Goal: Transaction & Acquisition: Download file/media

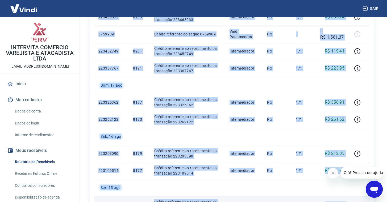
scroll to position [305, 0]
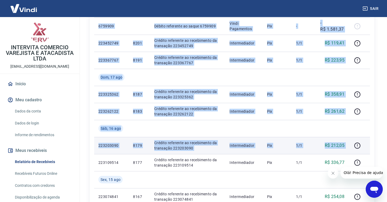
drag, startPoint x: 99, startPoint y: 129, endPoint x: 363, endPoint y: 143, distance: 264.5
click at [363, 143] on tbody "[DATE] 223629511 8217 Crédito referente ao recebimento da transação 223629511 I…" at bounding box center [232, 51] width 276 height 443
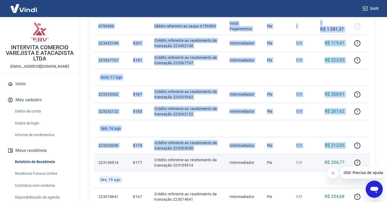
drag, startPoint x: 353, startPoint y: 164, endPoint x: 286, endPoint y: 157, distance: 67.4
click at [286, 157] on tr "223109514 8177 Crédito referente ao recebimento da transação 223109514 Intermed…" at bounding box center [232, 162] width 276 height 17
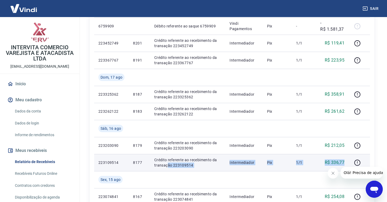
drag, startPoint x: 345, startPoint y: 163, endPoint x: 167, endPoint y: 166, distance: 178.8
click at [167, 166] on tr "223109514 8177 Crédito referente ao recebimento da transação 223109514 Intermed…" at bounding box center [232, 162] width 276 height 17
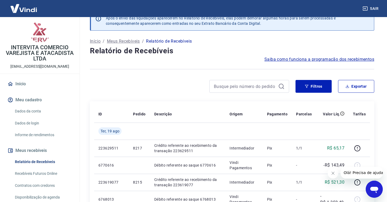
scroll to position [0, 0]
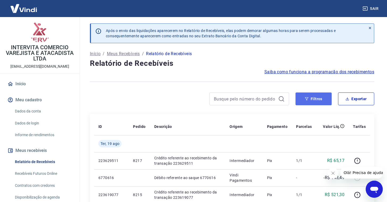
click at [315, 102] on button "Filtros" at bounding box center [314, 98] width 36 height 13
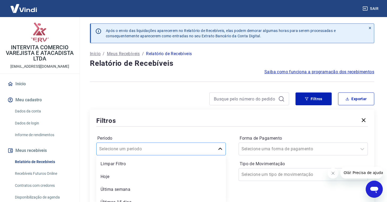
click at [219, 151] on div "option Limpar Filtro focused, 1 of 7. 7 results available. Use Up and Down to c…" at bounding box center [161, 148] width 130 height 13
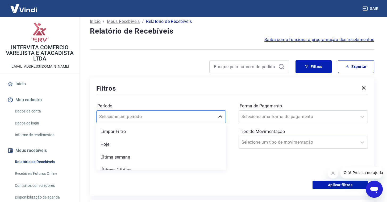
scroll to position [33, 0]
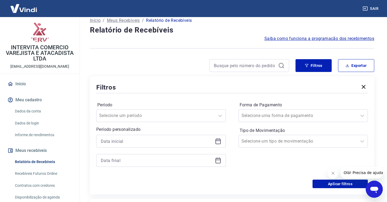
click at [217, 96] on div "Período Selecione um período Período personalizado Forma de Pagamento Selecione…" at bounding box center [232, 136] width 272 height 85
click at [219, 143] on icon at bounding box center [218, 141] width 6 height 6
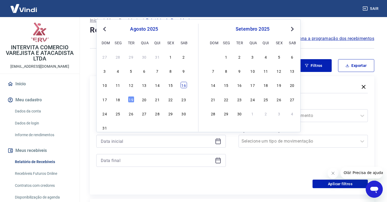
click at [185, 86] on div "16" at bounding box center [184, 85] width 6 height 6
type input "[DATE]"
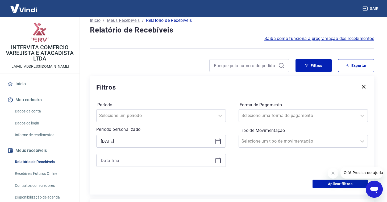
click at [220, 161] on icon at bounding box center [218, 160] width 6 height 6
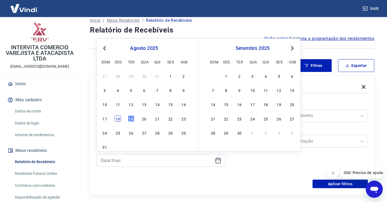
click at [117, 121] on div "18" at bounding box center [118, 118] width 6 height 6
type input "[DATE]"
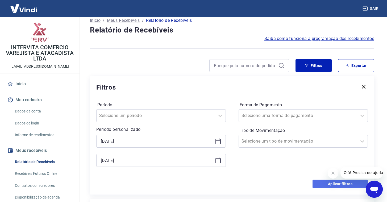
click at [327, 185] on button "Aplicar filtros" at bounding box center [340, 183] width 55 height 9
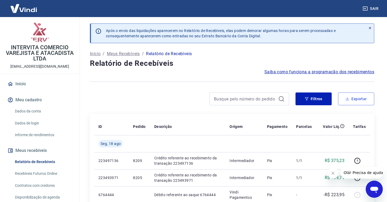
click at [351, 102] on button "Exportar" at bounding box center [356, 98] width 36 height 13
type input "[DATE]"
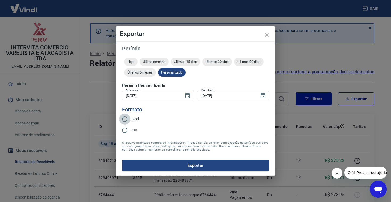
click at [126, 120] on input "Excel" at bounding box center [124, 118] width 11 height 11
radio input "true"
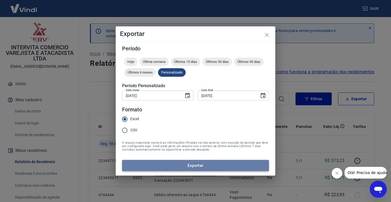
click at [180, 165] on button "Exportar" at bounding box center [195, 165] width 147 height 11
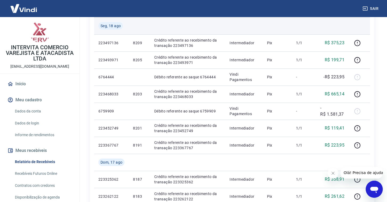
scroll to position [118, 0]
